Goal: Task Accomplishment & Management: Manage account settings

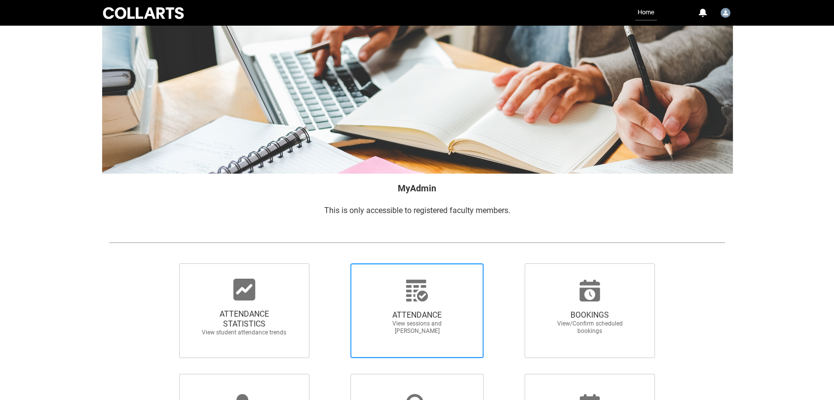
click at [416, 309] on span "ATTENDANCE View sessions and mark attendance" at bounding box center [416, 322] width 95 height 40
click at [333, 263] on input "ATTENDANCE View sessions and mark attendance" at bounding box center [333, 263] width 0 height 0
radio input "true"
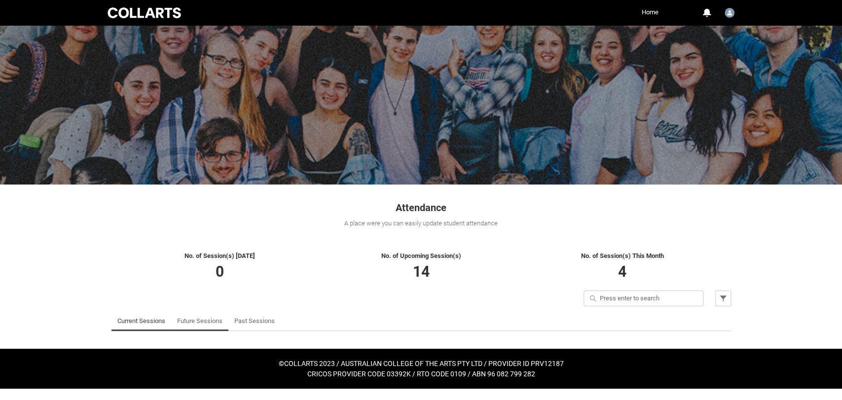
click at [192, 321] on link "Future Sessions" at bounding box center [199, 321] width 45 height 20
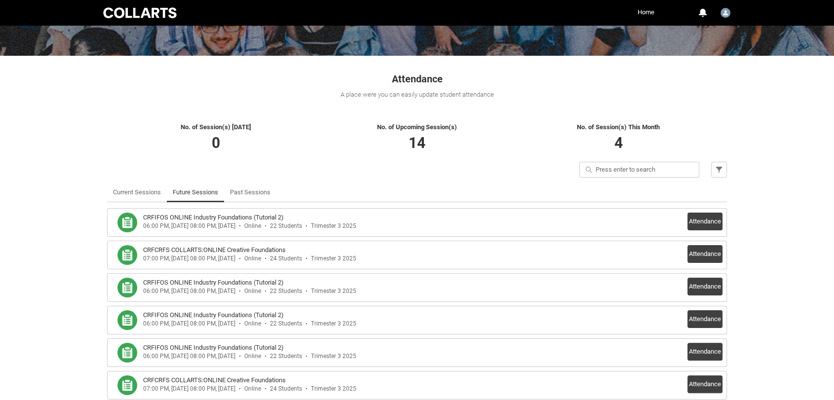
scroll to position [131, 0]
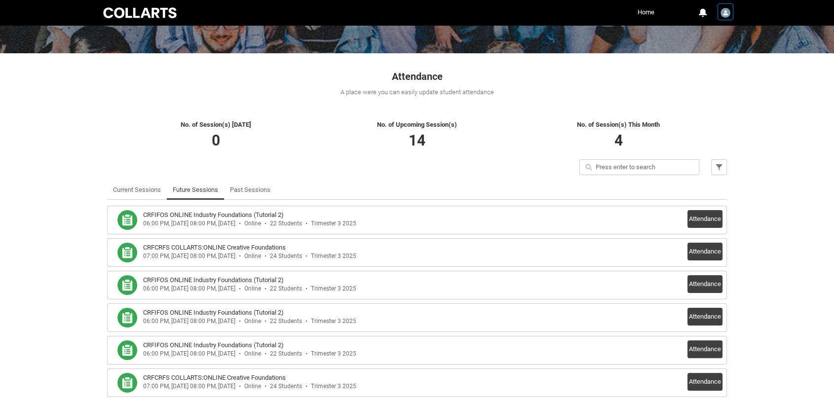
click at [728, 14] on img "User Profile Faculty.bwoods" at bounding box center [725, 13] width 10 height 10
click at [703, 50] on span "Log Out" at bounding box center [702, 53] width 21 height 9
